Goal: Information Seeking & Learning: Learn about a topic

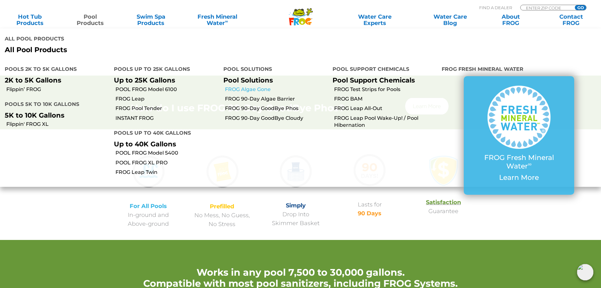
click at [249, 90] on link "FROG Algae Gone" at bounding box center [276, 89] width 103 height 7
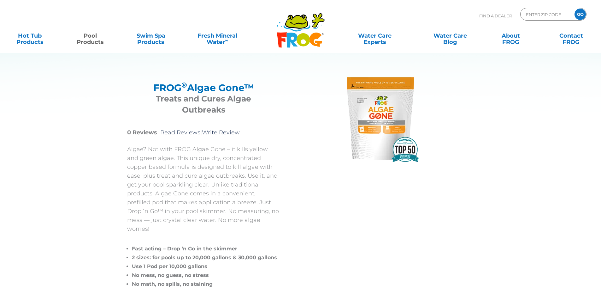
scroll to position [158, 0]
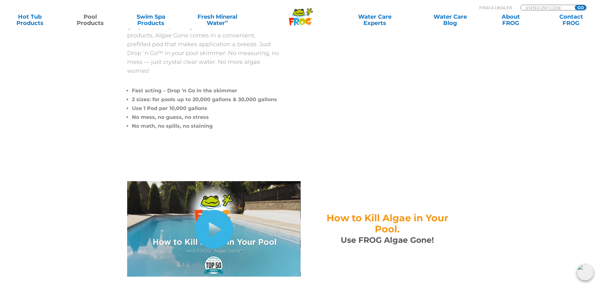
click at [221, 225] on link "hide-me" at bounding box center [214, 229] width 38 height 39
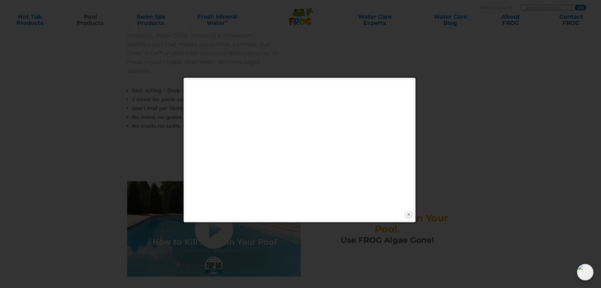
click at [410, 215] on link "Close" at bounding box center [408, 214] width 9 height 9
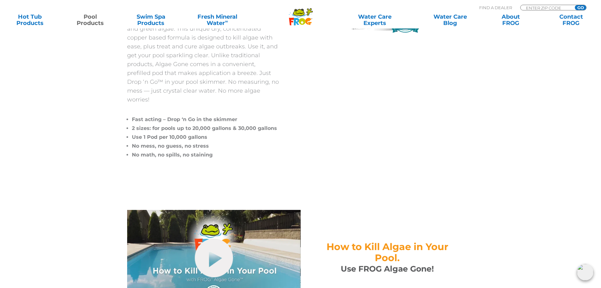
scroll to position [221, 0]
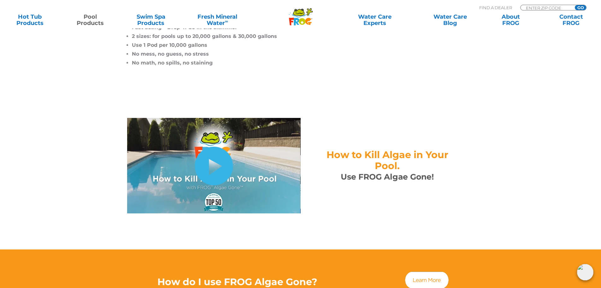
click at [216, 147] on link "hide-me" at bounding box center [214, 165] width 38 height 39
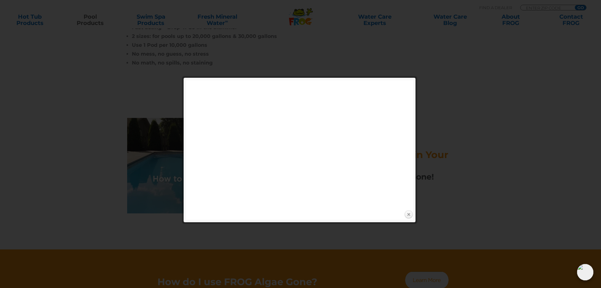
click at [410, 212] on link "Close" at bounding box center [408, 214] width 9 height 9
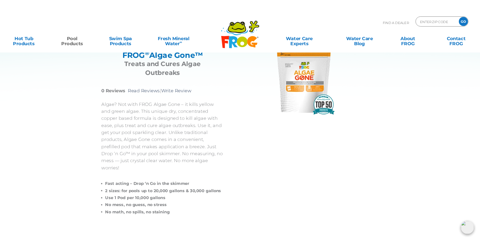
scroll to position [32, 0]
